Goal: Navigation & Orientation: Find specific page/section

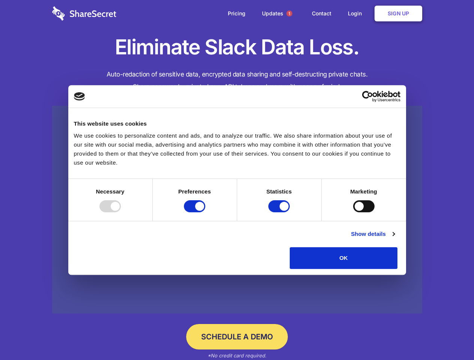
click at [121, 213] on div at bounding box center [110, 207] width 21 height 12
click at [205, 213] on input "Preferences" at bounding box center [194, 207] width 21 height 12
checkbox input "false"
click at [280, 213] on input "Statistics" at bounding box center [278, 207] width 21 height 12
checkbox input "false"
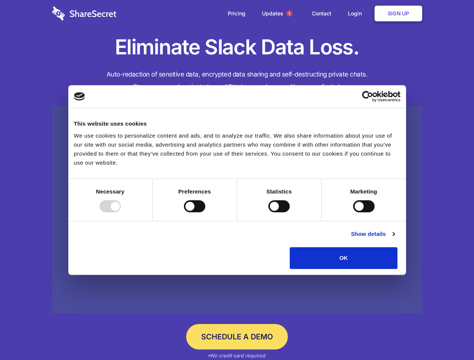
click at [353, 213] on input "Marketing" at bounding box center [363, 207] width 21 height 12
checkbox input "true"
click at [395, 239] on link "Show details" at bounding box center [373, 234] width 44 height 9
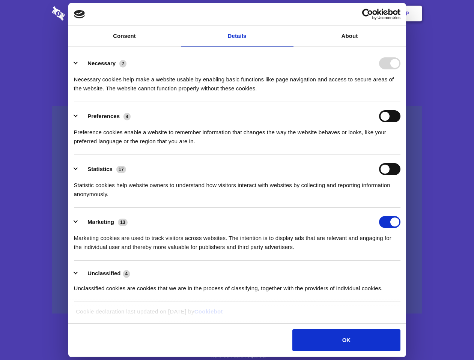
click at [401, 102] on li "Necessary 7 Necessary cookies help make a website usable by enabling basic func…" at bounding box center [237, 75] width 327 height 53
click at [289, 14] on span "1" at bounding box center [289, 14] width 6 height 6
